Goal: Information Seeking & Learning: Learn about a topic

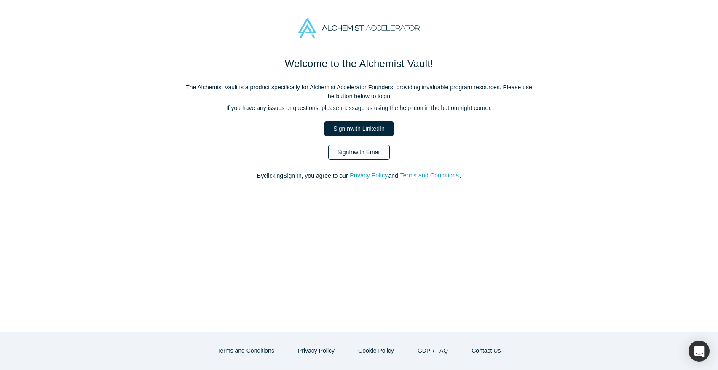
click at [374, 155] on link "Sign In with Email" at bounding box center [359, 152] width 62 height 15
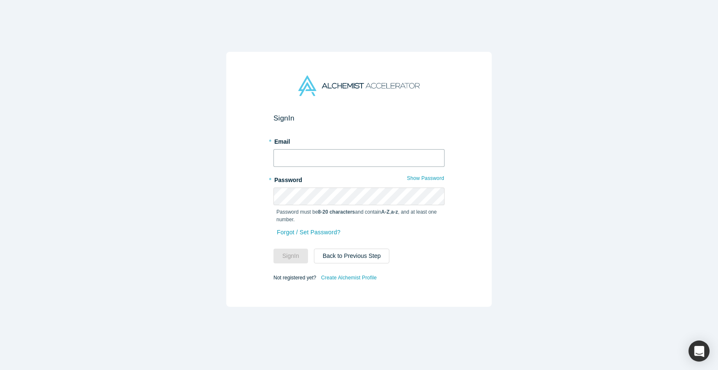
type input "[PERSON_NAME][EMAIL_ADDRESS][DOMAIN_NAME]"
click at [294, 253] on button "Sign In" at bounding box center [291, 256] width 35 height 15
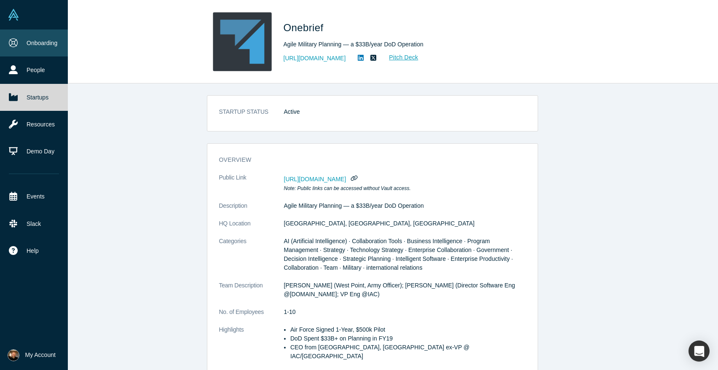
click at [11, 40] on icon at bounding box center [13, 42] width 9 height 9
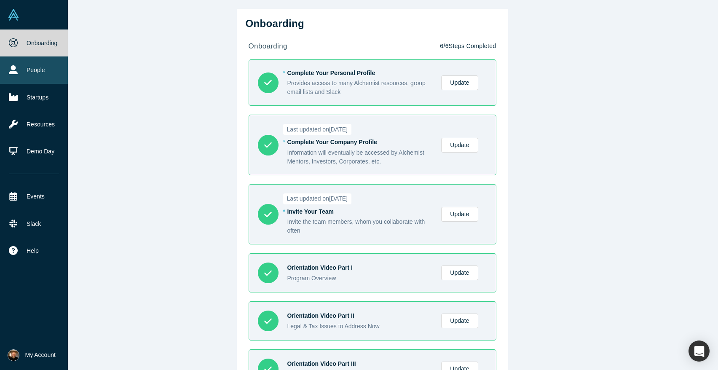
click at [17, 67] on icon at bounding box center [13, 69] width 9 height 9
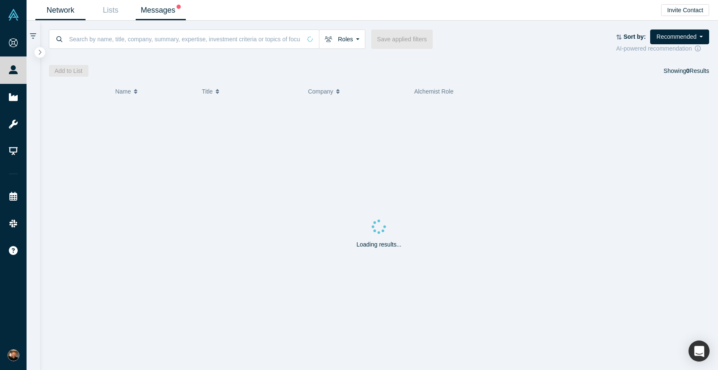
click at [143, 15] on link "Messages" at bounding box center [161, 10] width 50 height 20
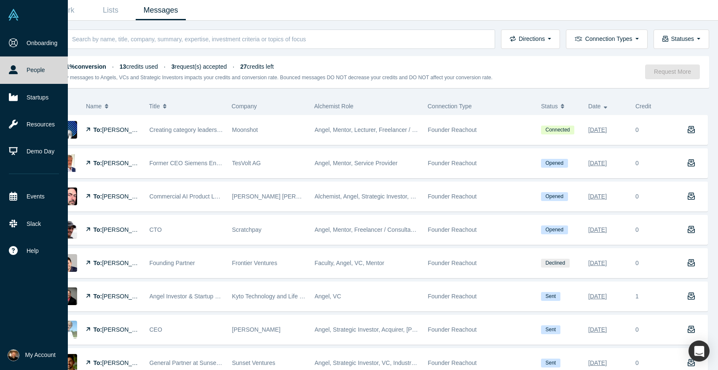
click at [38, 65] on link "People" at bounding box center [34, 69] width 68 height 27
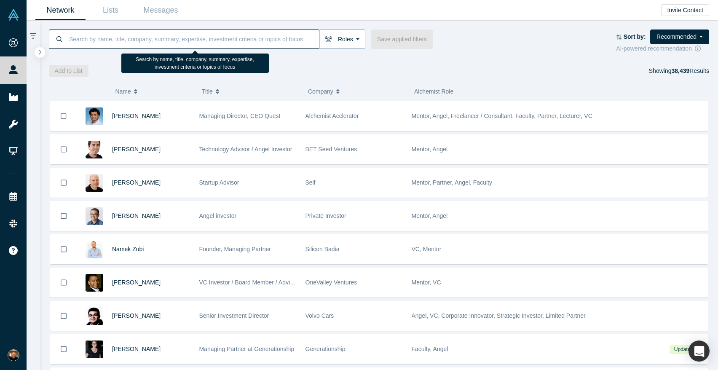
drag, startPoint x: 204, startPoint y: 39, endPoint x: 330, endPoint y: 45, distance: 126.2
click at [207, 39] on input at bounding box center [193, 39] width 251 height 20
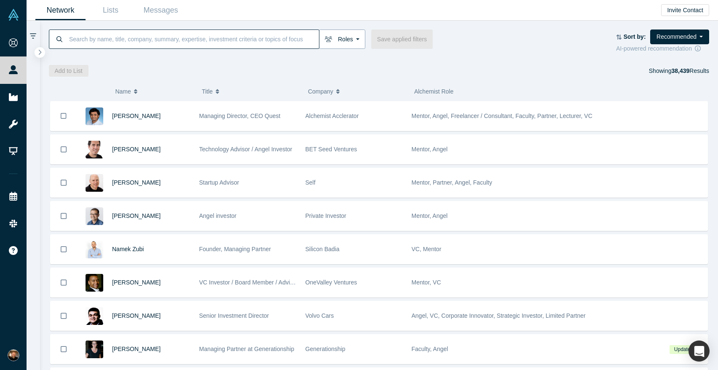
click at [340, 34] on button "Roles" at bounding box center [342, 39] width 46 height 19
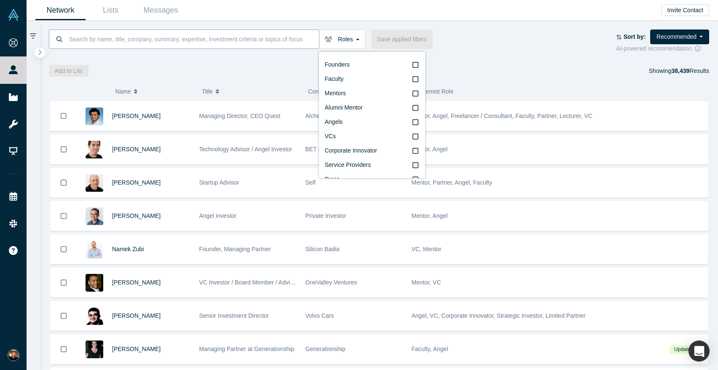
click at [240, 40] on input at bounding box center [193, 39] width 251 height 20
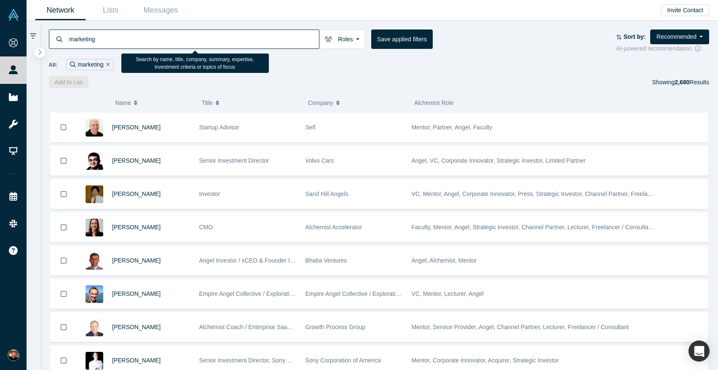
click at [258, 39] on input "marketing" at bounding box center [193, 39] width 251 height 20
type input "m"
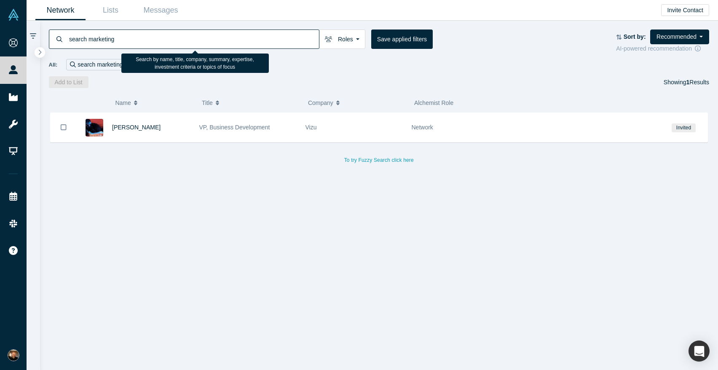
drag, startPoint x: 90, startPoint y: 41, endPoint x: 46, endPoint y: 36, distance: 44.1
click at [46, 37] on div "search marketing Roles Founders Faculty Mentors Alumni Mentor Angels VCs Corpor…" at bounding box center [379, 54] width 679 height 67
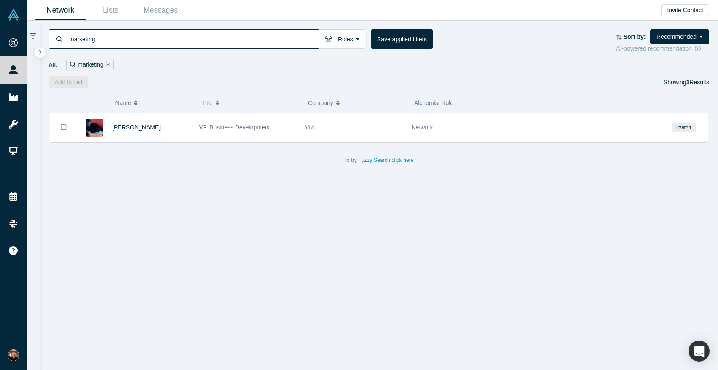
type input "marketing"
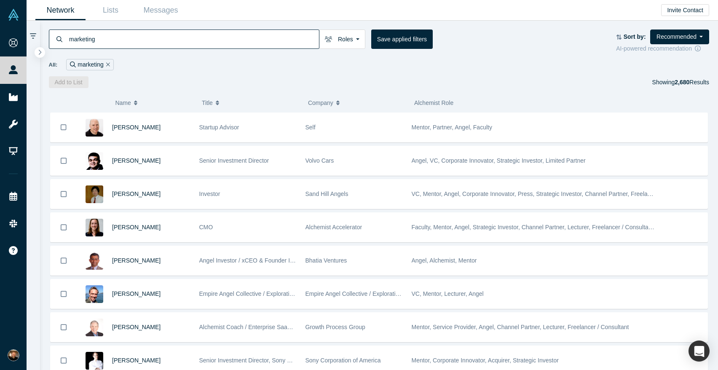
click at [567, 91] on div "( 0 ) Name Title Company Alchemist Role [PERSON_NAME] Startup Advisor Self Ment…" at bounding box center [379, 229] width 679 height 282
click at [681, 37] on button "Recommended" at bounding box center [680, 37] width 59 height 15
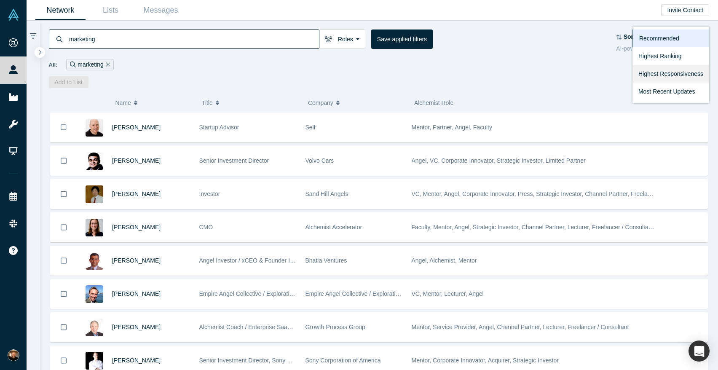
click at [690, 69] on link "Highest Responsiveness" at bounding box center [671, 74] width 77 height 18
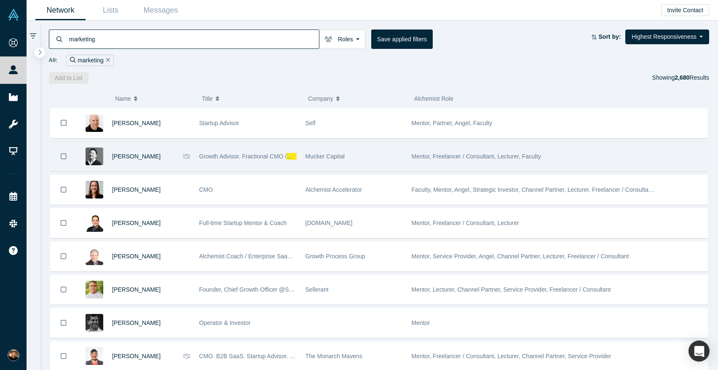
click at [176, 161] on div "[PERSON_NAME]" at bounding box center [145, 156] width 67 height 29
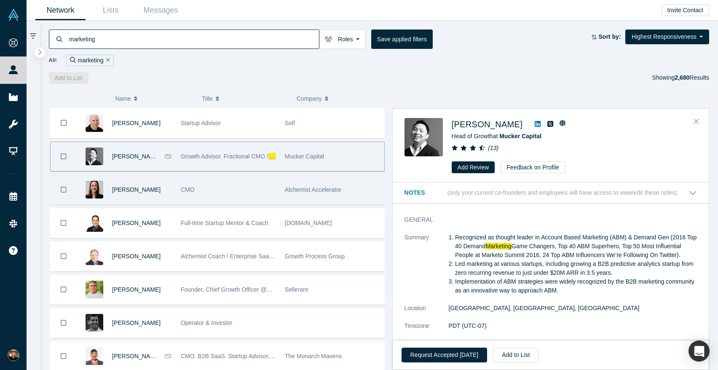
click at [229, 189] on div "CMO" at bounding box center [228, 189] width 95 height 29
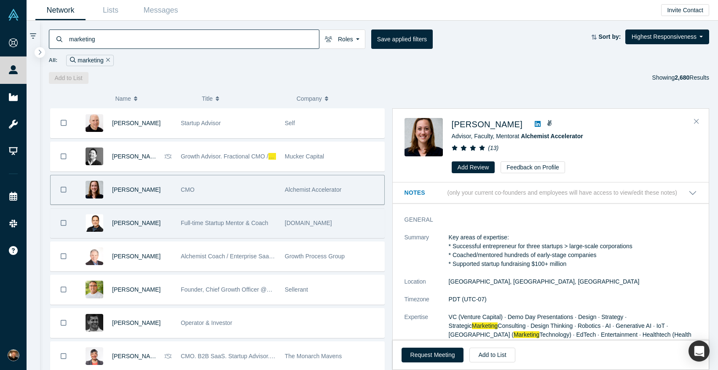
click at [167, 221] on div "[PERSON_NAME]" at bounding box center [142, 223] width 60 height 29
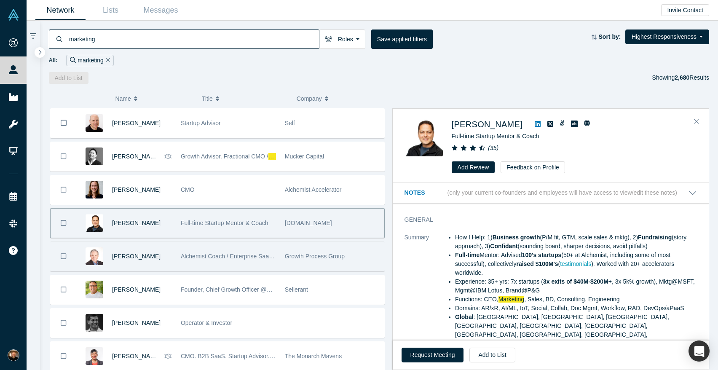
click at [167, 257] on div "[PERSON_NAME]" at bounding box center [142, 256] width 60 height 29
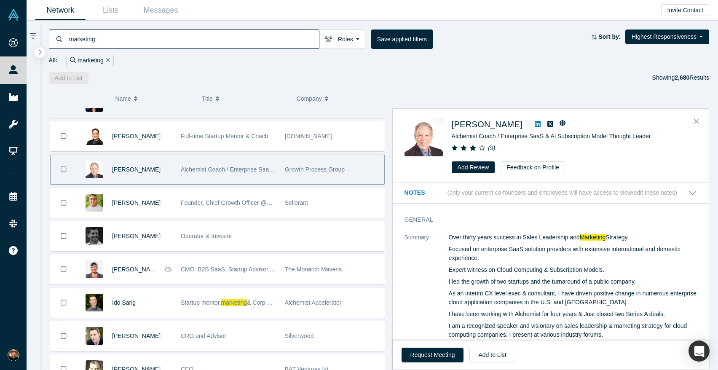
scroll to position [89, 0]
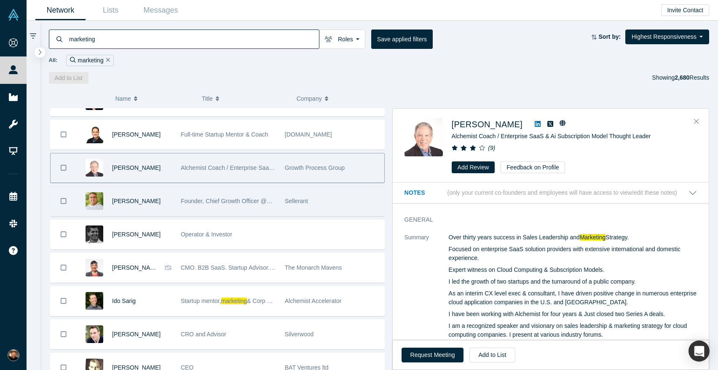
click at [173, 206] on div "[PERSON_NAME]" at bounding box center [126, 201] width 99 height 29
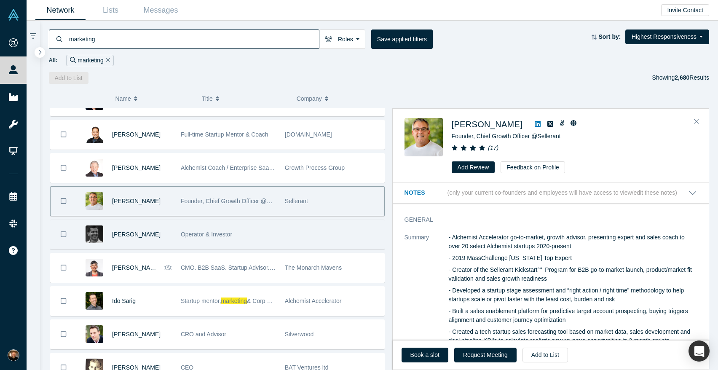
click at [164, 238] on div "[PERSON_NAME]" at bounding box center [142, 234] width 60 height 29
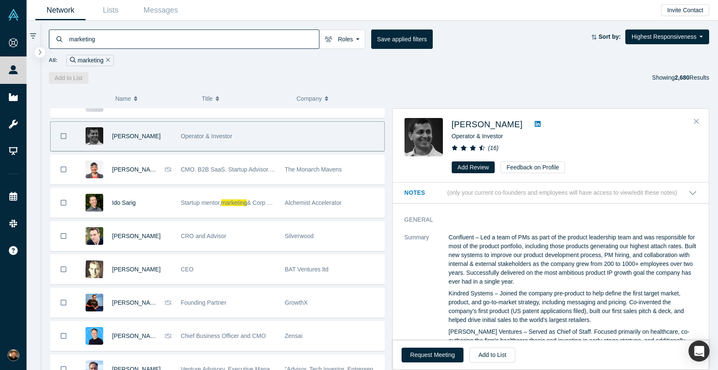
scroll to position [188, 0]
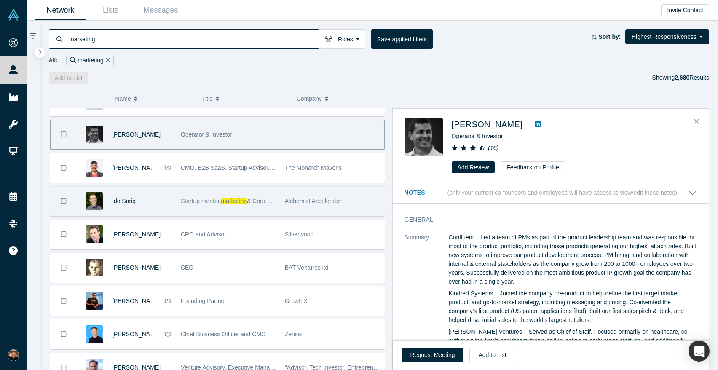
click at [168, 206] on div "Ido Sarig" at bounding box center [142, 201] width 60 height 29
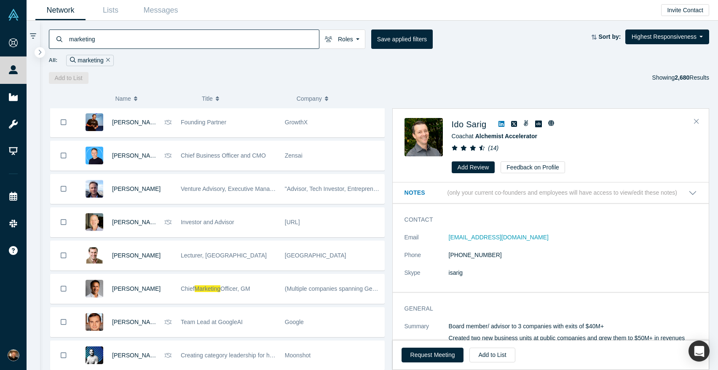
scroll to position [367, 0]
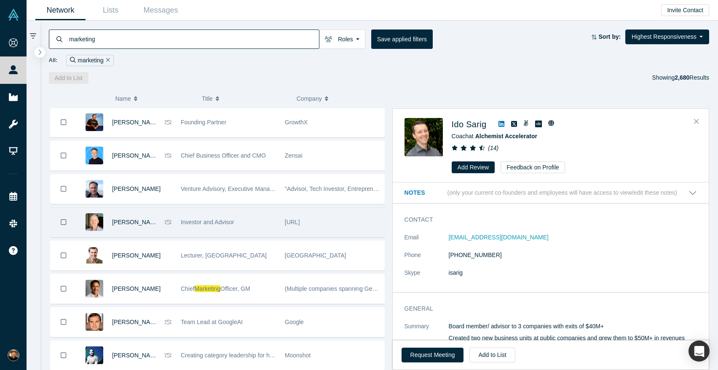
click at [169, 234] on div "[PERSON_NAME]" at bounding box center [124, 222] width 95 height 29
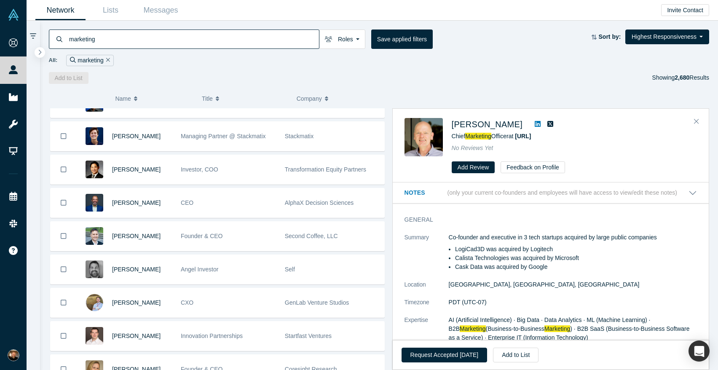
scroll to position [770, 0]
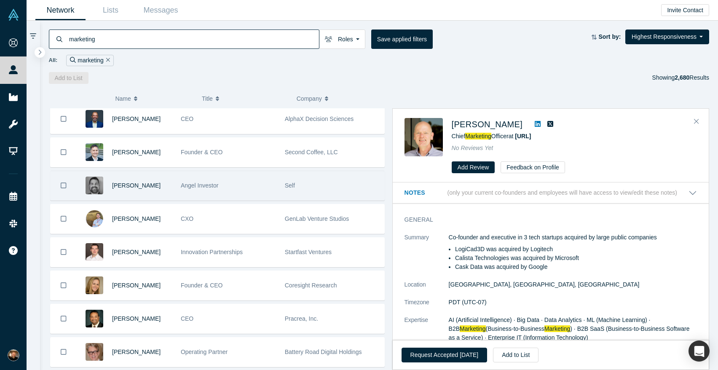
click at [173, 194] on div "[PERSON_NAME]" at bounding box center [126, 185] width 99 height 29
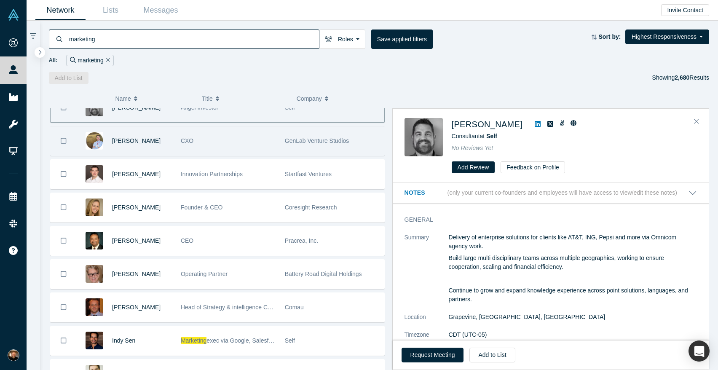
scroll to position [849, 0]
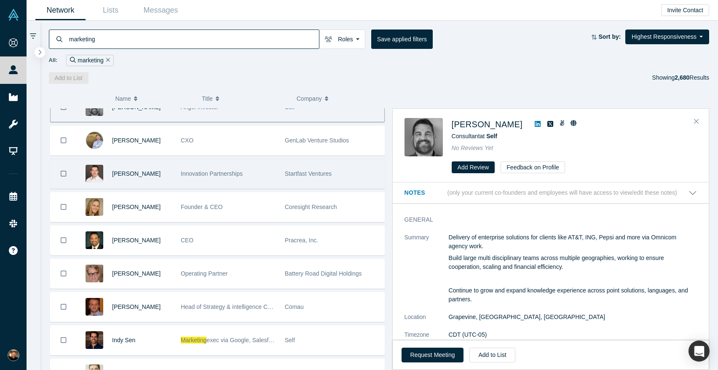
click at [175, 177] on div "[PERSON_NAME]" at bounding box center [126, 173] width 99 height 29
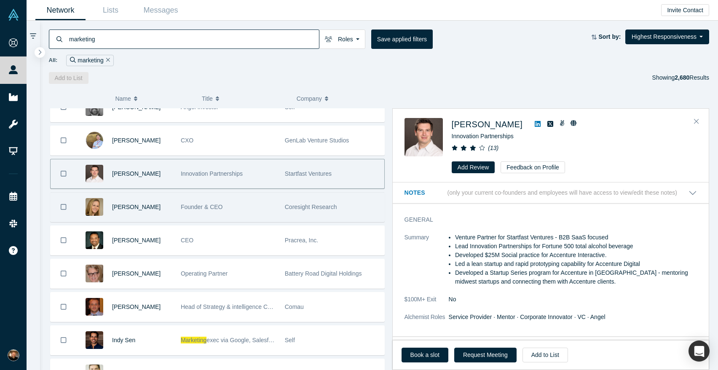
click at [175, 210] on div "[PERSON_NAME]" at bounding box center [126, 207] width 99 height 29
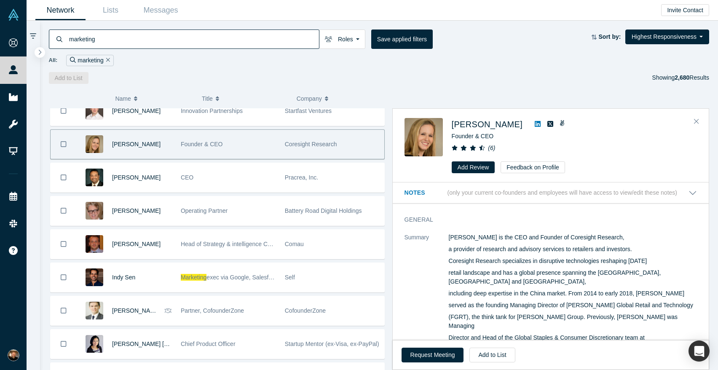
scroll to position [913, 0]
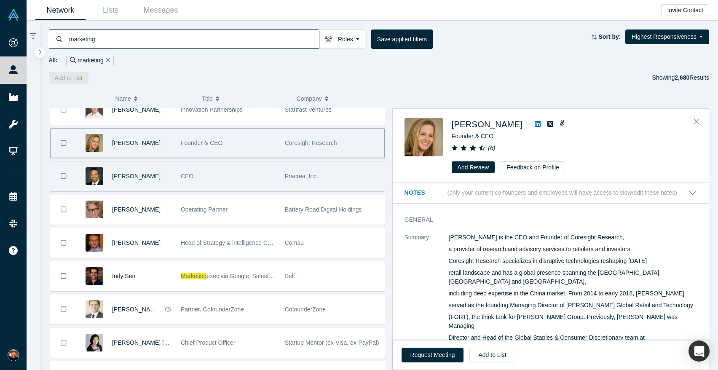
click at [171, 178] on div "[PERSON_NAME]" at bounding box center [142, 176] width 60 height 29
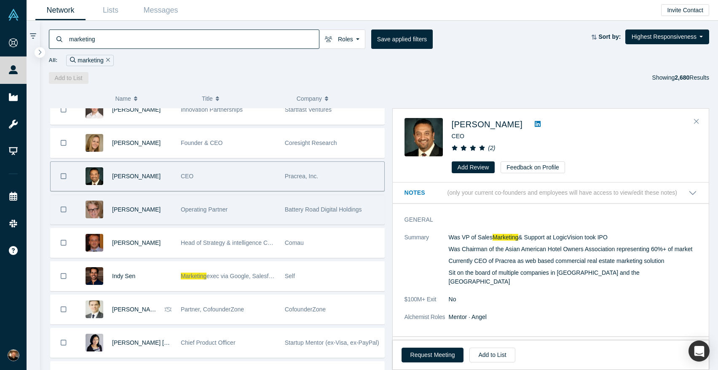
click at [165, 211] on div "[PERSON_NAME]" at bounding box center [142, 209] width 60 height 29
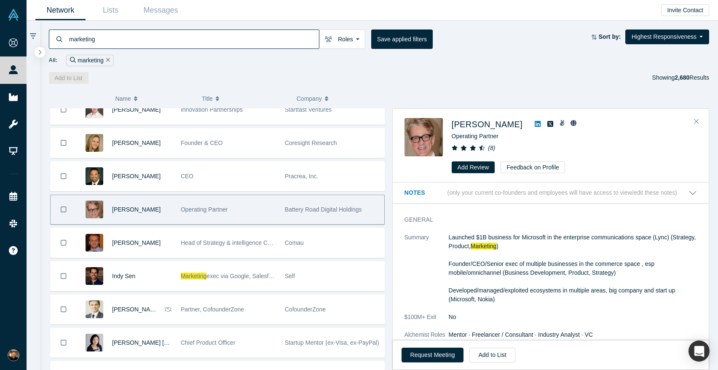
scroll to position [988, 0]
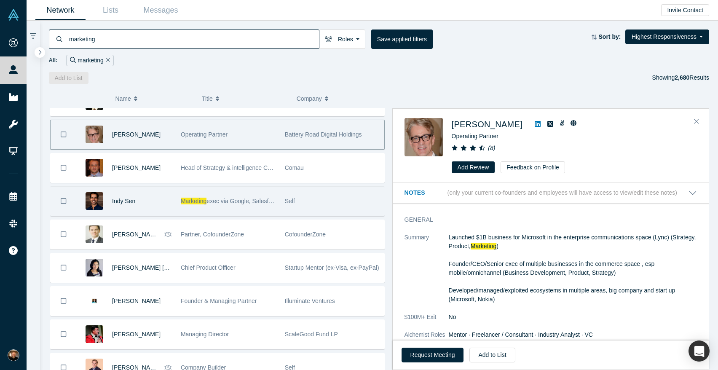
click at [167, 208] on div "Indy Sen" at bounding box center [142, 201] width 60 height 29
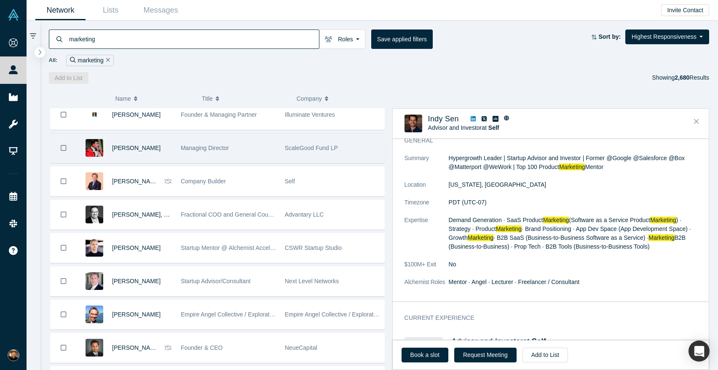
scroll to position [1176, 0]
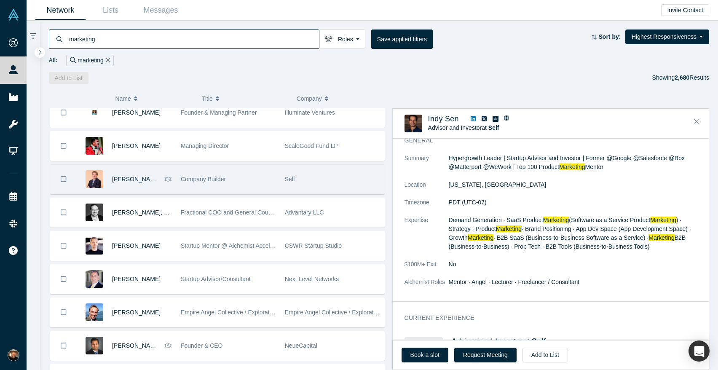
click at [164, 186] on div "[PERSON_NAME]" at bounding box center [124, 179] width 95 height 29
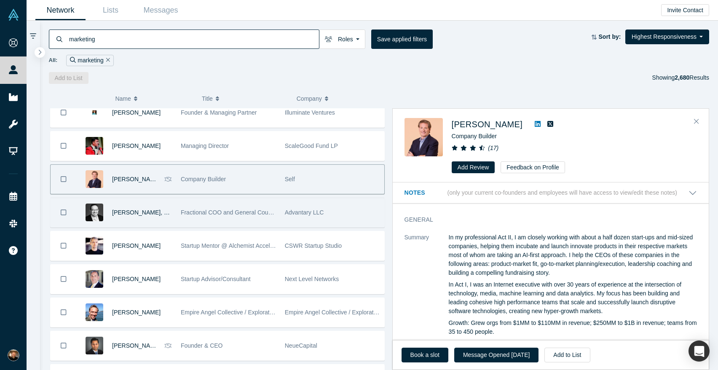
click at [175, 220] on div "[PERSON_NAME], BSEE MBA JD" at bounding box center [126, 212] width 99 height 29
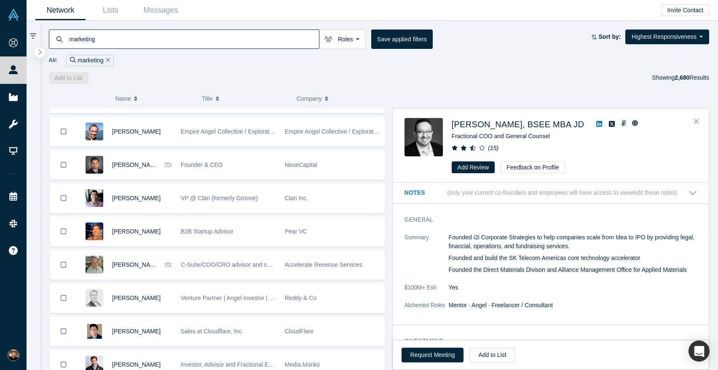
scroll to position [1358, 0]
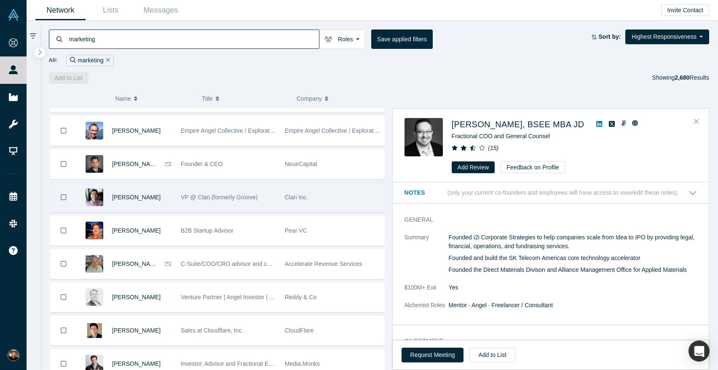
click at [176, 201] on div "VP @ Clari (formerly Groove)" at bounding box center [228, 197] width 104 height 29
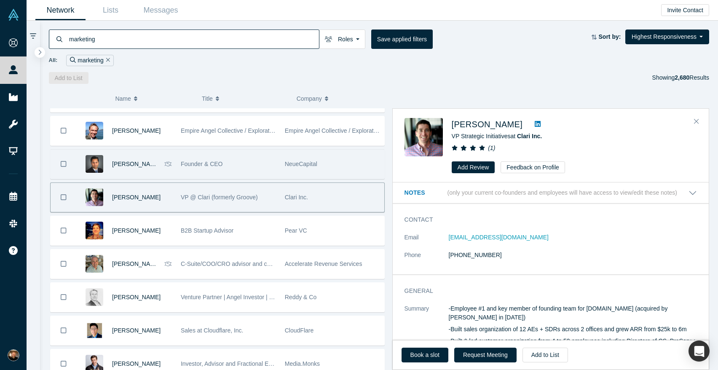
click at [157, 170] on div "[PERSON_NAME]" at bounding box center [136, 164] width 48 height 29
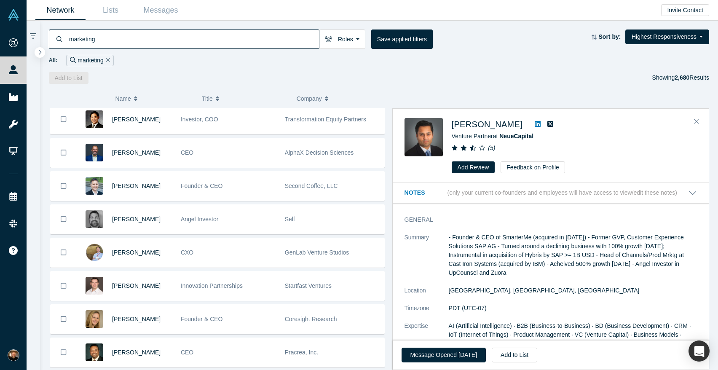
scroll to position [0, 0]
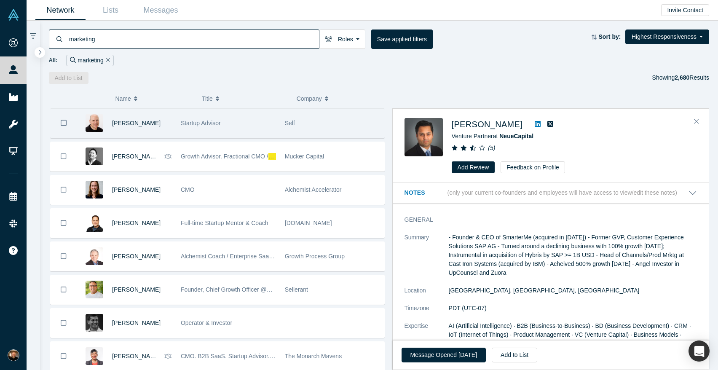
click at [177, 132] on div "Startup Advisor" at bounding box center [228, 123] width 104 height 29
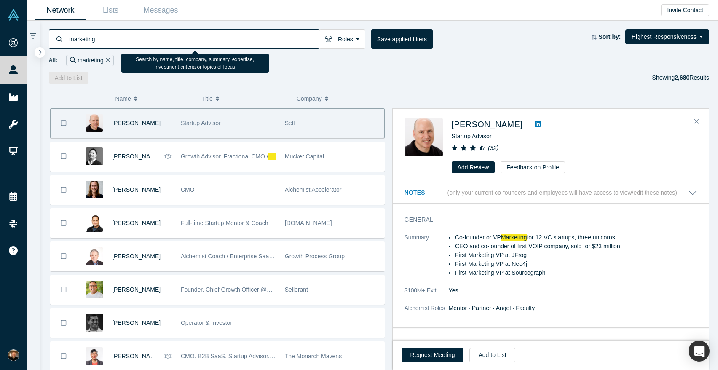
click at [140, 37] on input "marketing" at bounding box center [193, 39] width 251 height 20
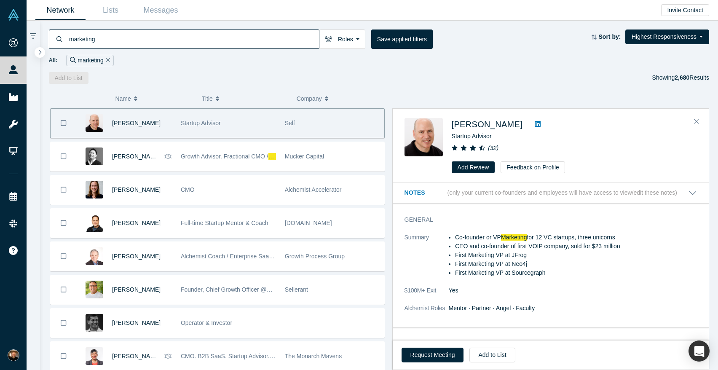
click at [327, 73] on div "Add to List Showing 2,680 Results" at bounding box center [379, 78] width 661 height 12
